Goal: Find specific page/section: Find specific page/section

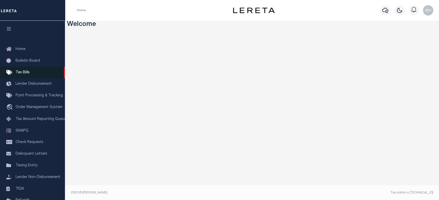
click at [27, 72] on span "Tax Bills" at bounding box center [23, 73] width 14 height 4
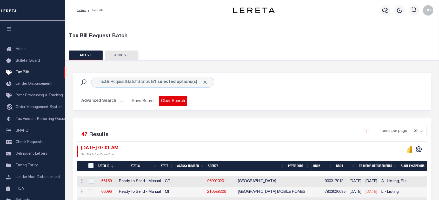
click at [166, 99] on button "Clear Search" at bounding box center [173, 101] width 28 height 10
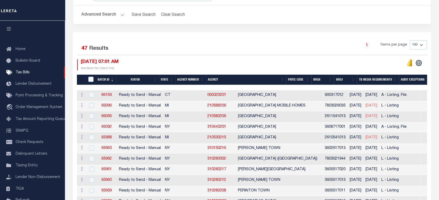
scroll to position [29, 0]
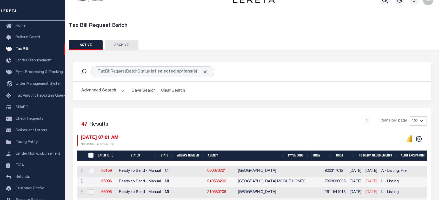
scroll to position [68, 0]
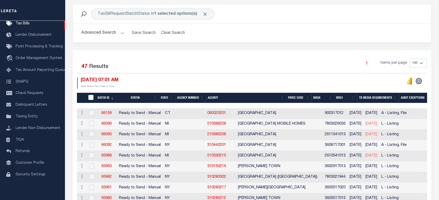
scroll to position [39, 0]
